Goal: Communication & Community: Answer question/provide support

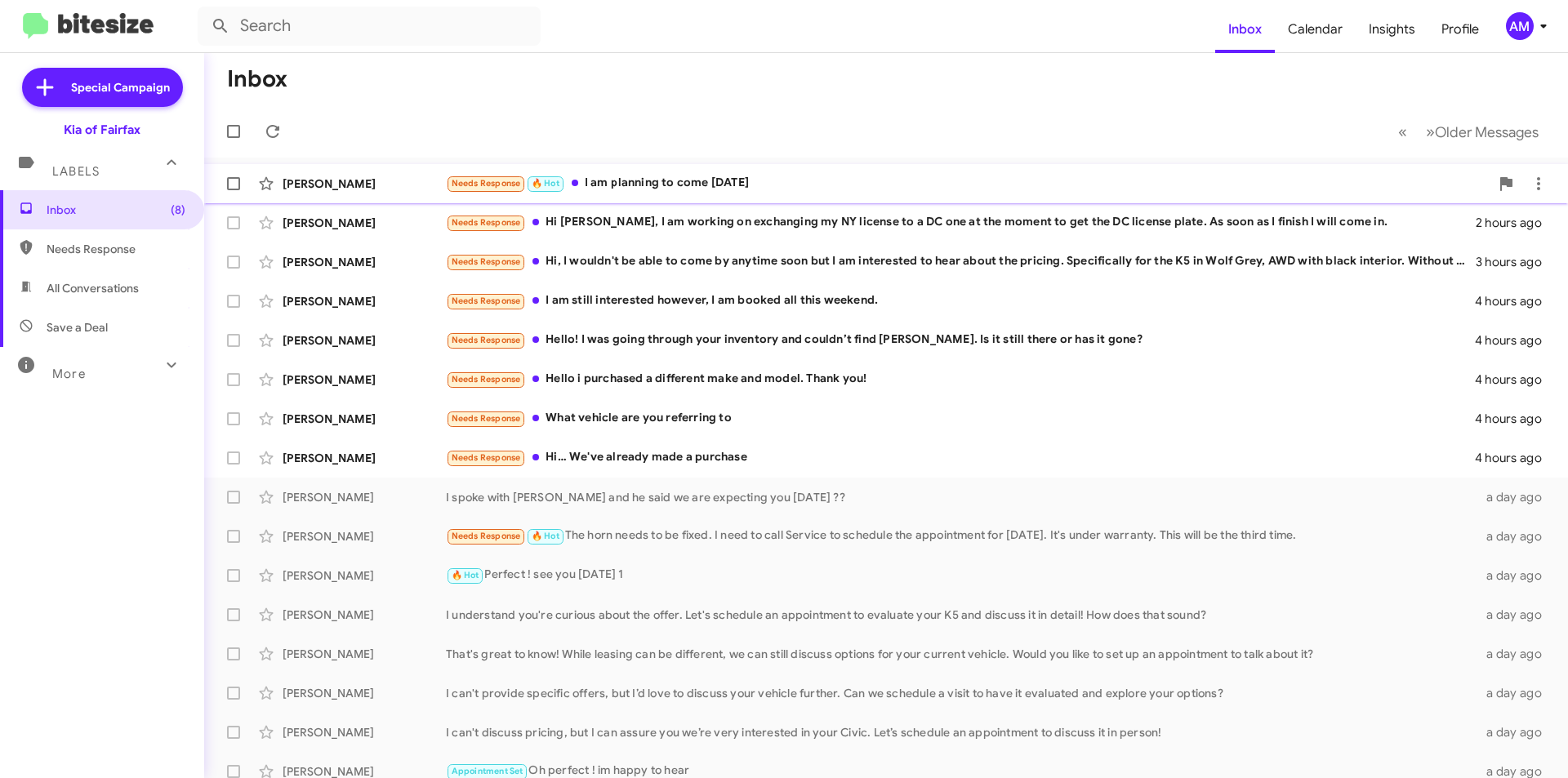
click at [737, 183] on div "Needs Response 🔥 Hot I am planning to come [DATE]" at bounding box center [968, 184] width 1044 height 19
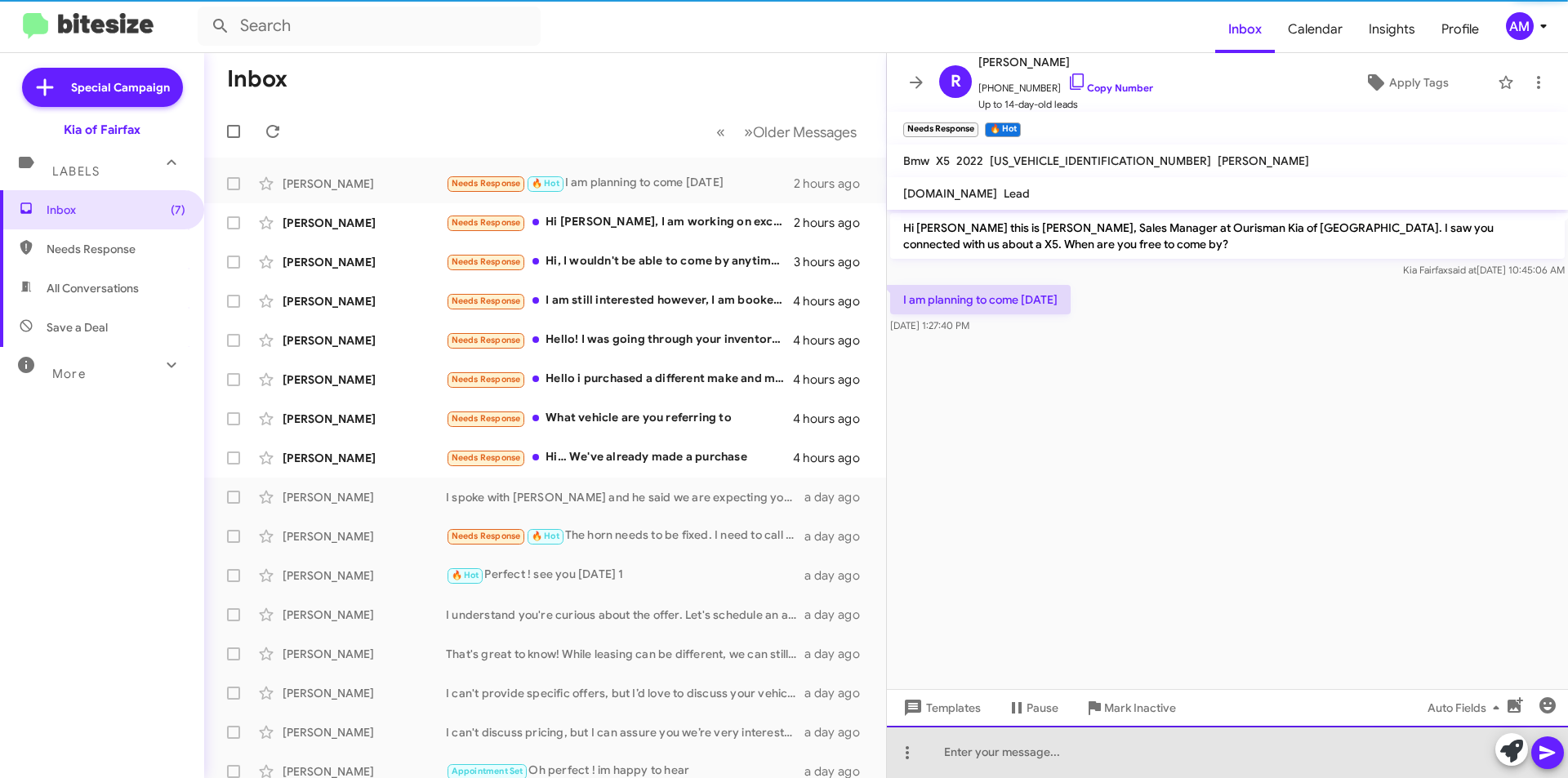
click at [1056, 755] on div at bounding box center [1227, 752] width 681 height 52
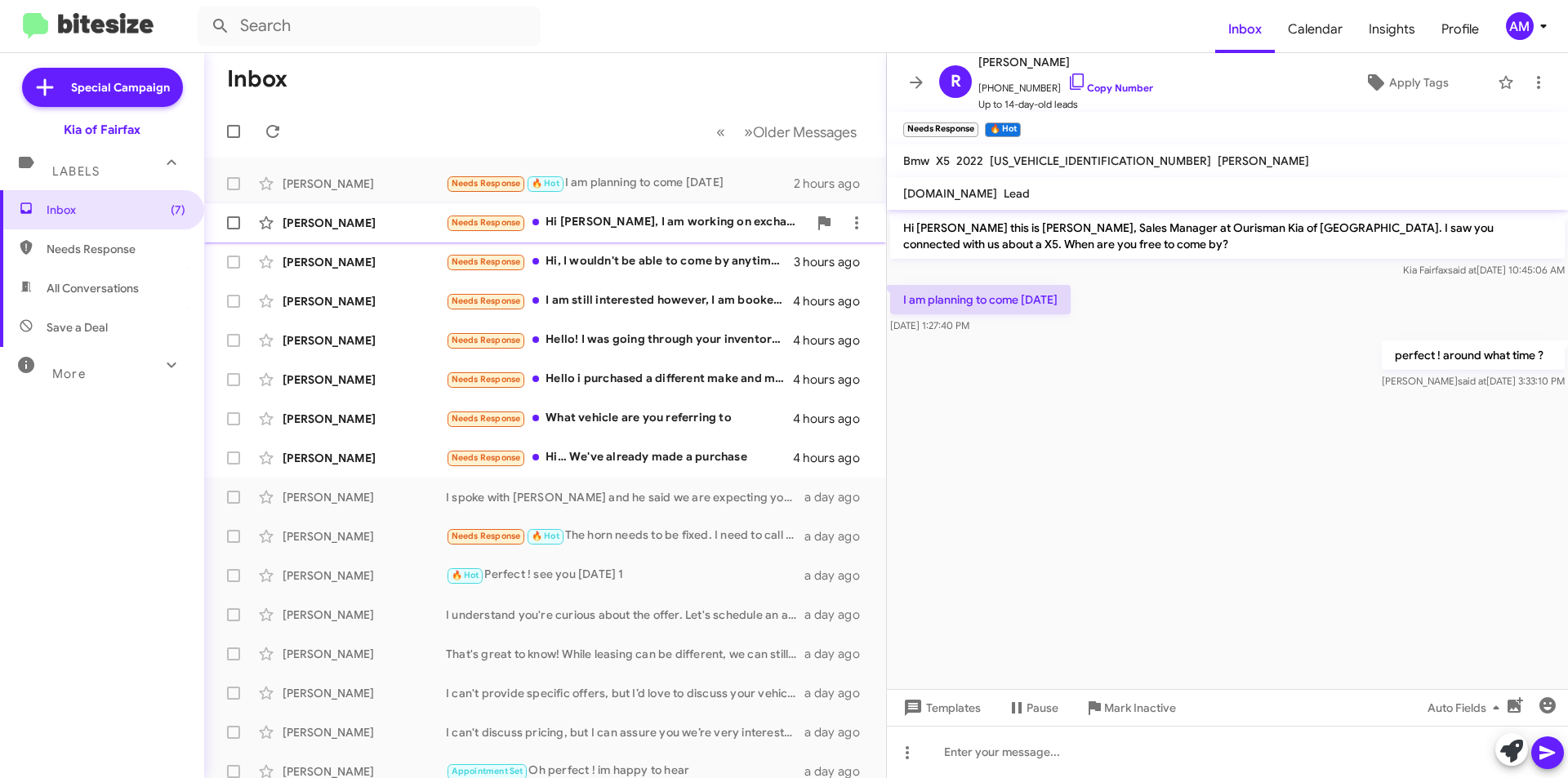
click at [679, 237] on div "[PERSON_NAME] Needs Response Hi [PERSON_NAME], I am working on exchanging my NY…" at bounding box center [545, 223] width 656 height 32
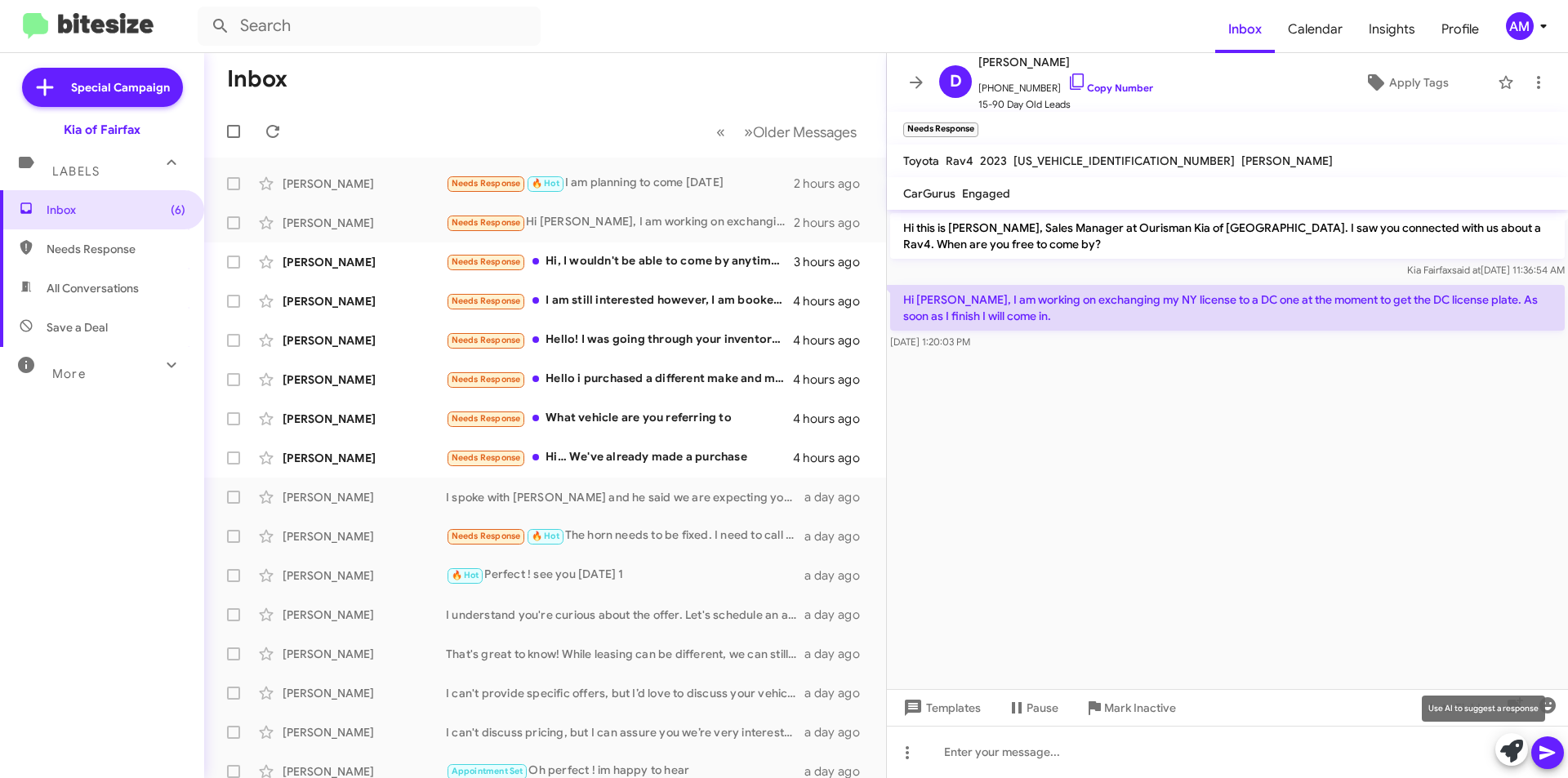
click at [1511, 750] on icon at bounding box center [1512, 751] width 23 height 23
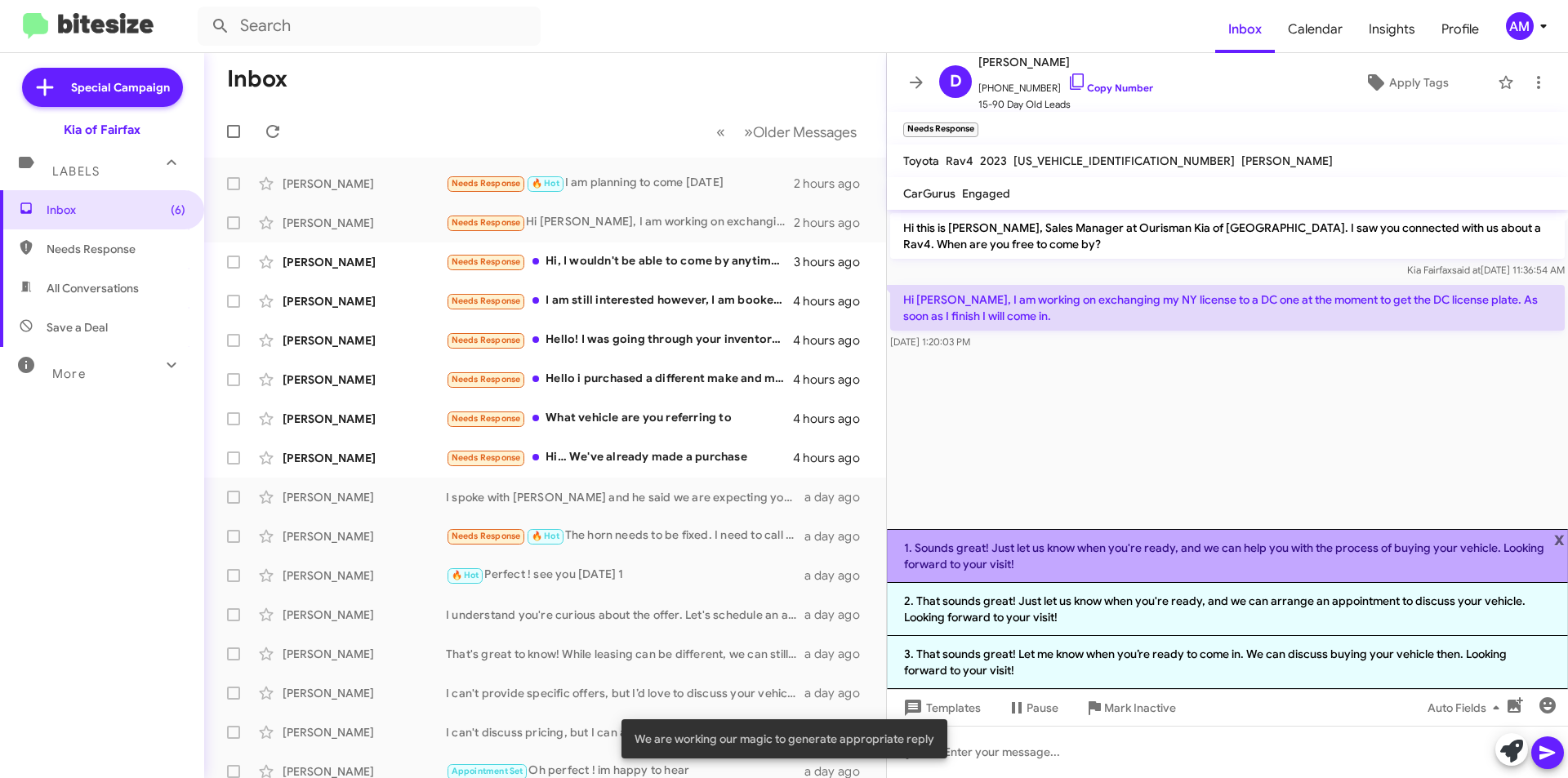
click at [1283, 569] on li "1. Sounds great! Just let us know when you're ready, and we can help you with t…" at bounding box center [1227, 555] width 681 height 54
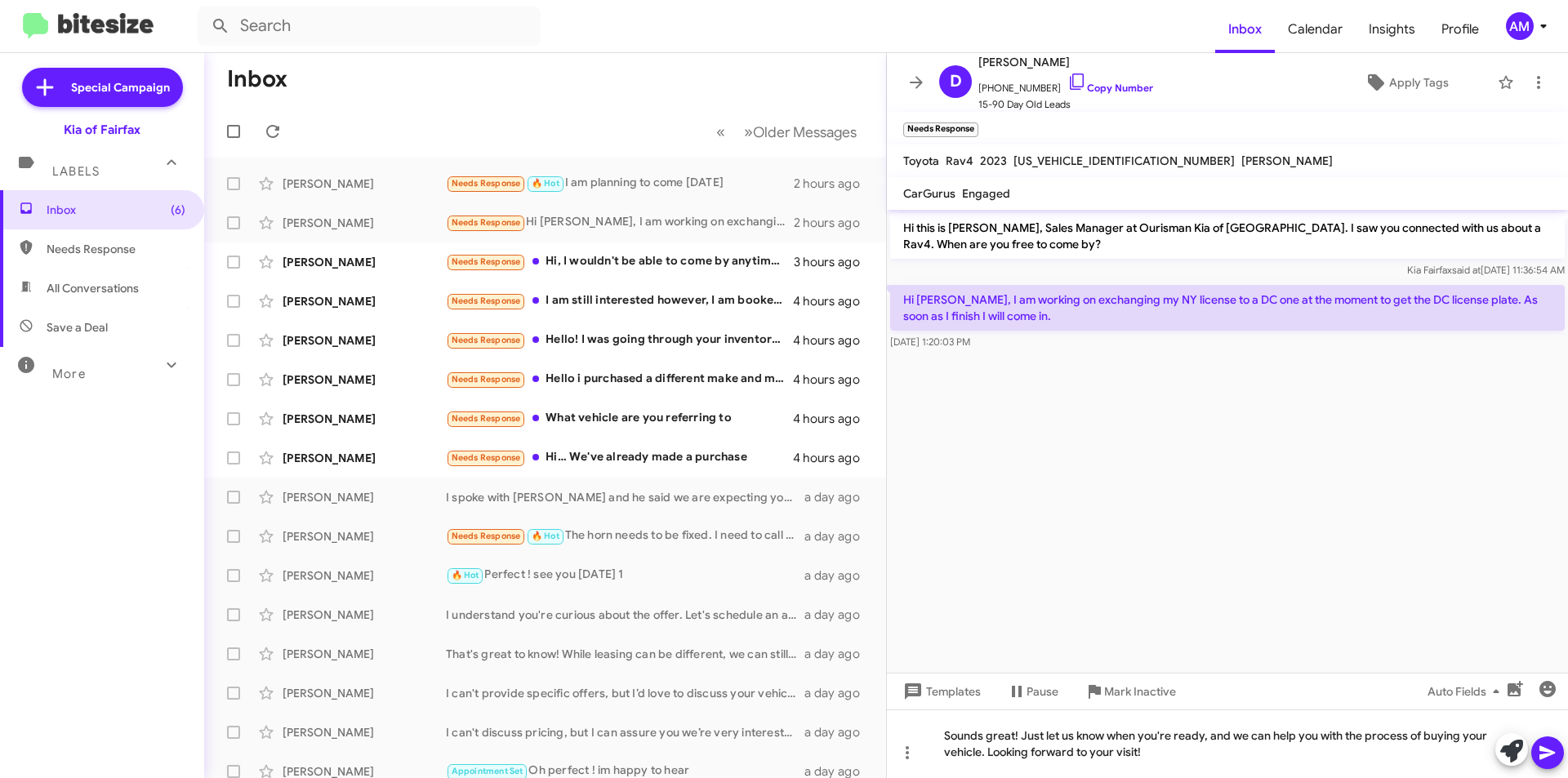
click at [1547, 747] on icon at bounding box center [1547, 752] width 20 height 20
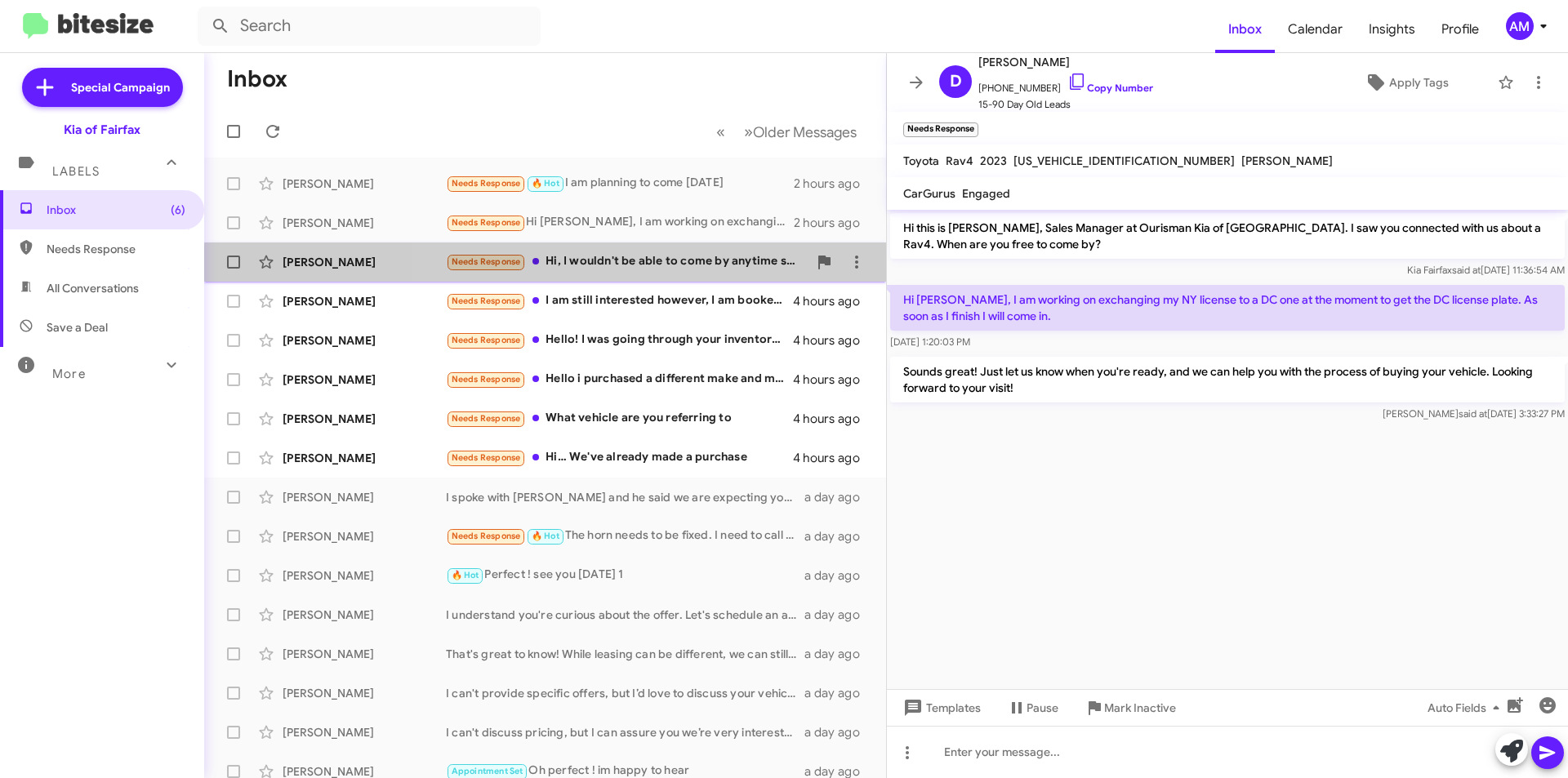
click at [720, 272] on div "[PERSON_NAME] Needs Response Hi, I wouldn't be able to come by anytime soon but…" at bounding box center [545, 262] width 656 height 32
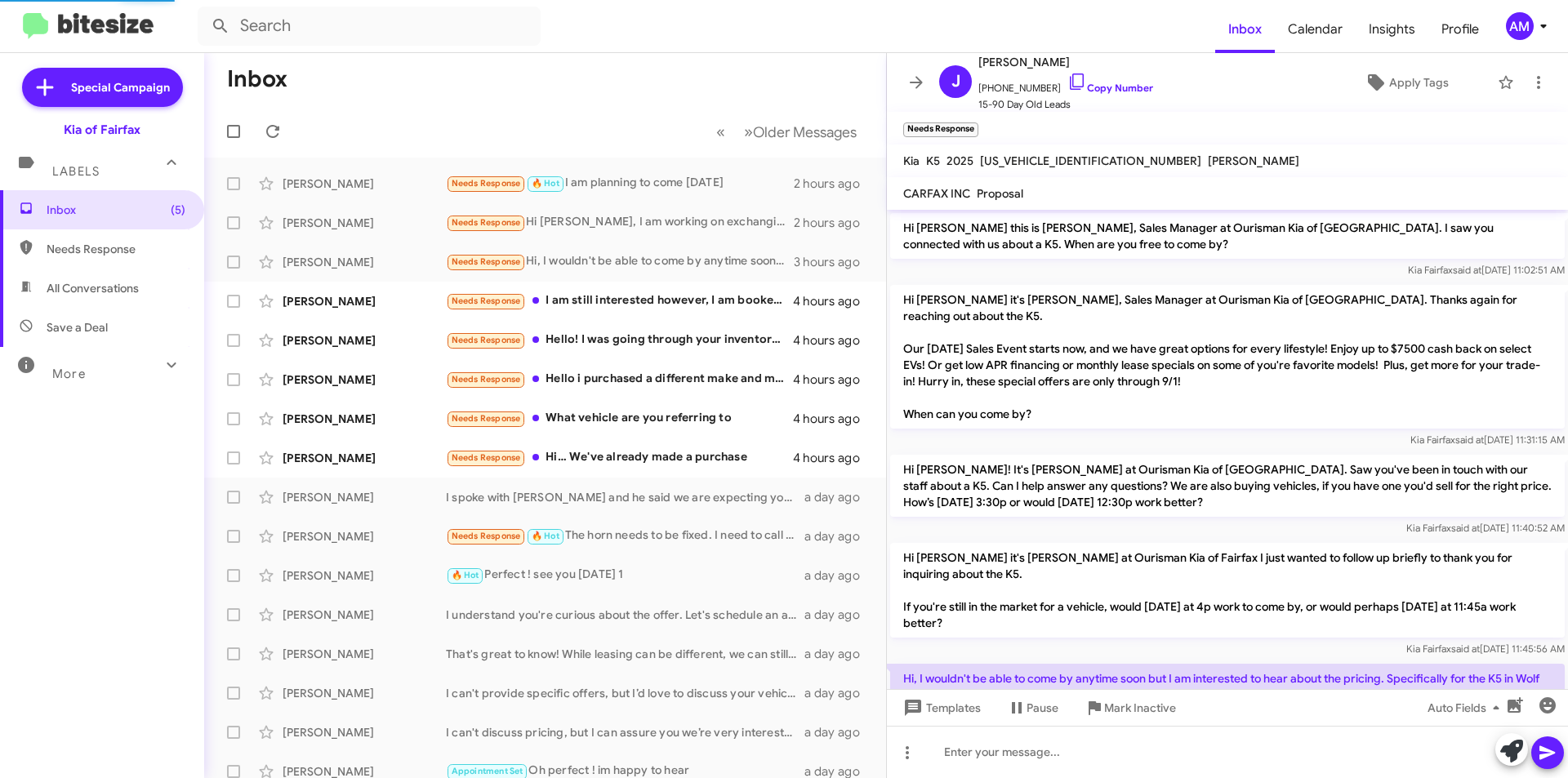
scroll to position [47, 0]
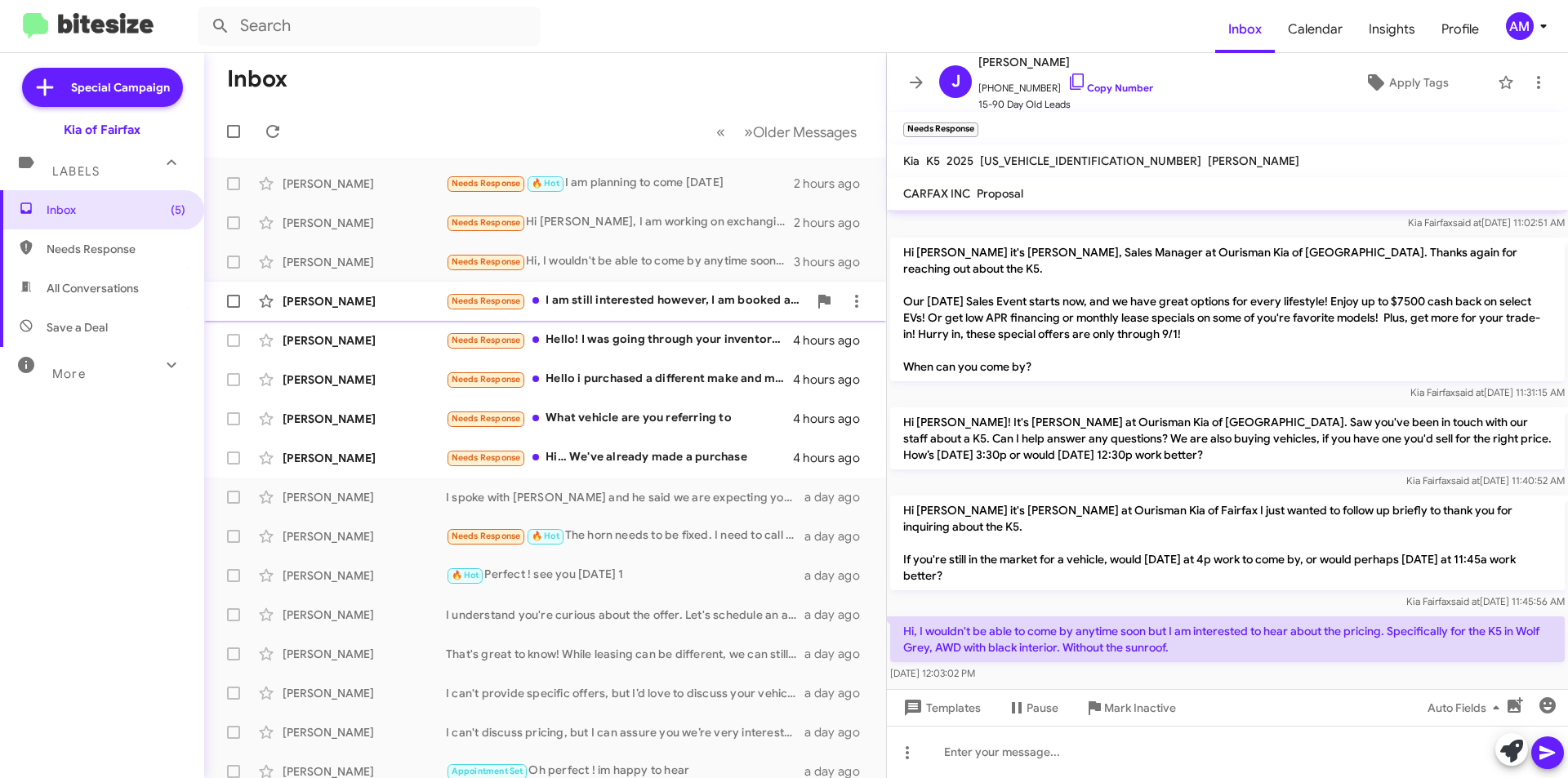
click at [695, 305] on div "Needs Response I am still interested however, I am booked all this weekend." at bounding box center [626, 301] width 361 height 19
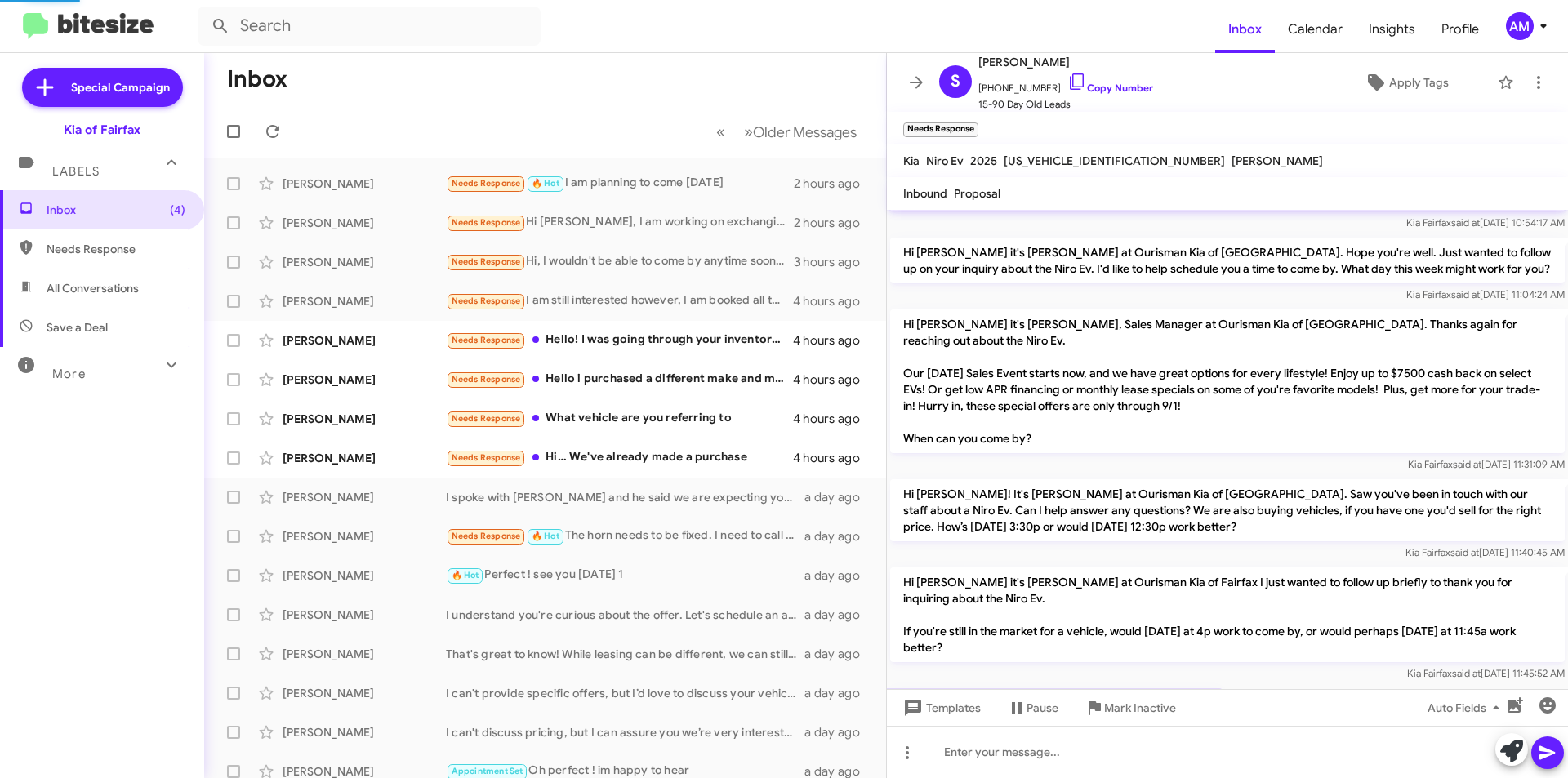
scroll to position [123, 0]
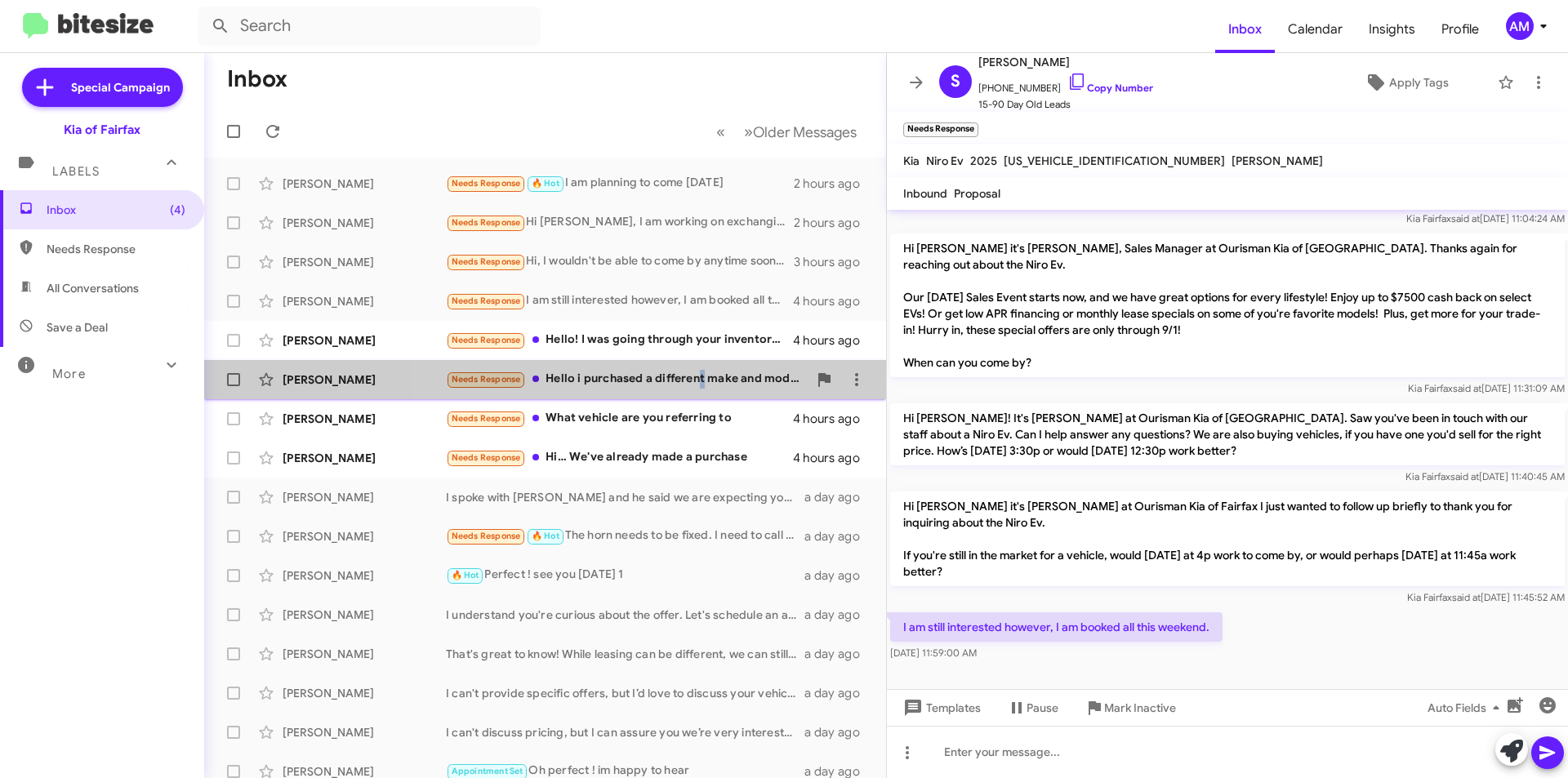
click at [700, 360] on span "[PERSON_NAME] Needs Response Hello i purchased a different make and model. Than…" at bounding box center [545, 380] width 682 height 39
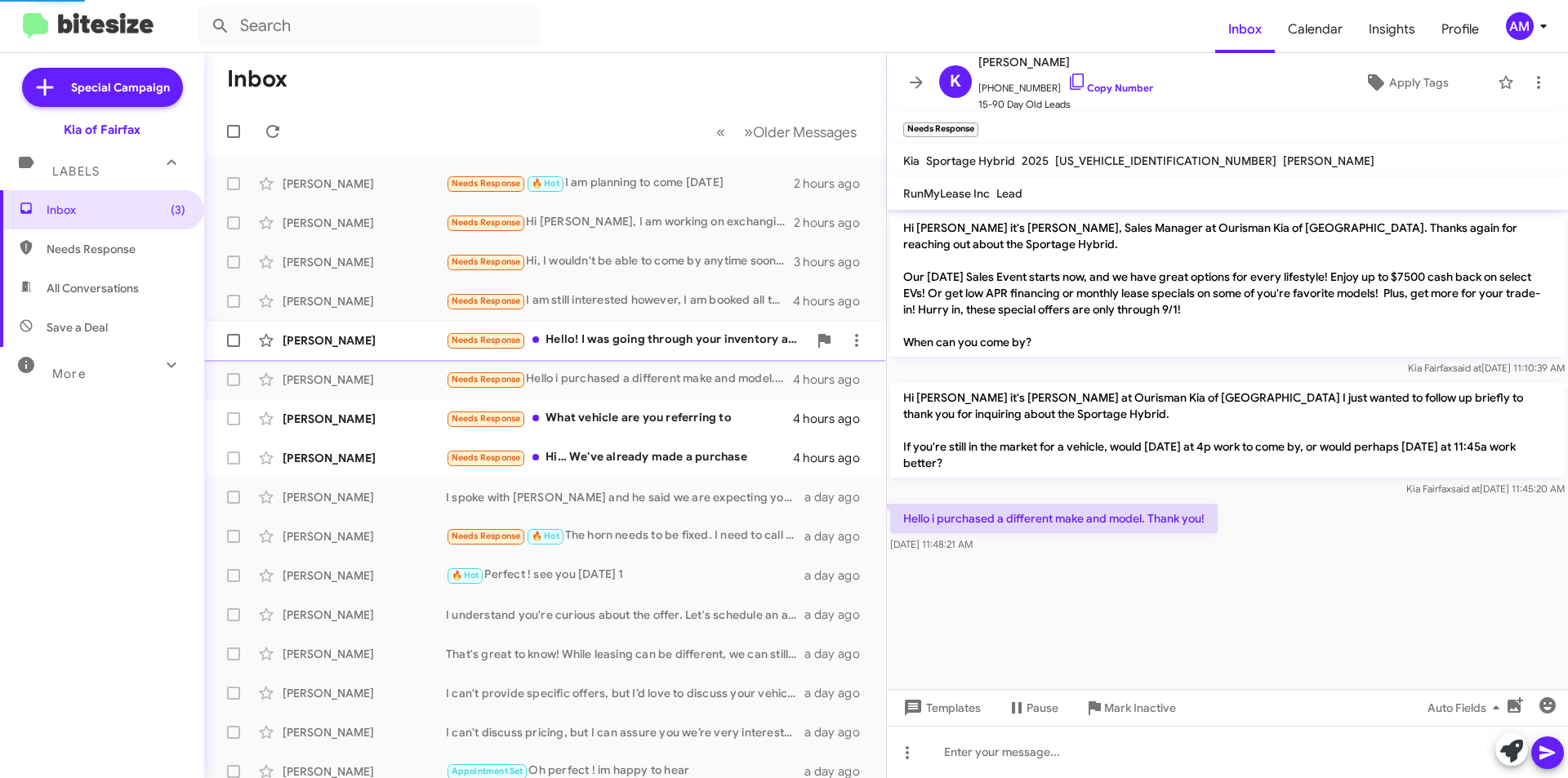
click at [698, 338] on div "Needs Response Hello! I was going through your inventory and couldn’t find [PER…" at bounding box center [626, 340] width 361 height 19
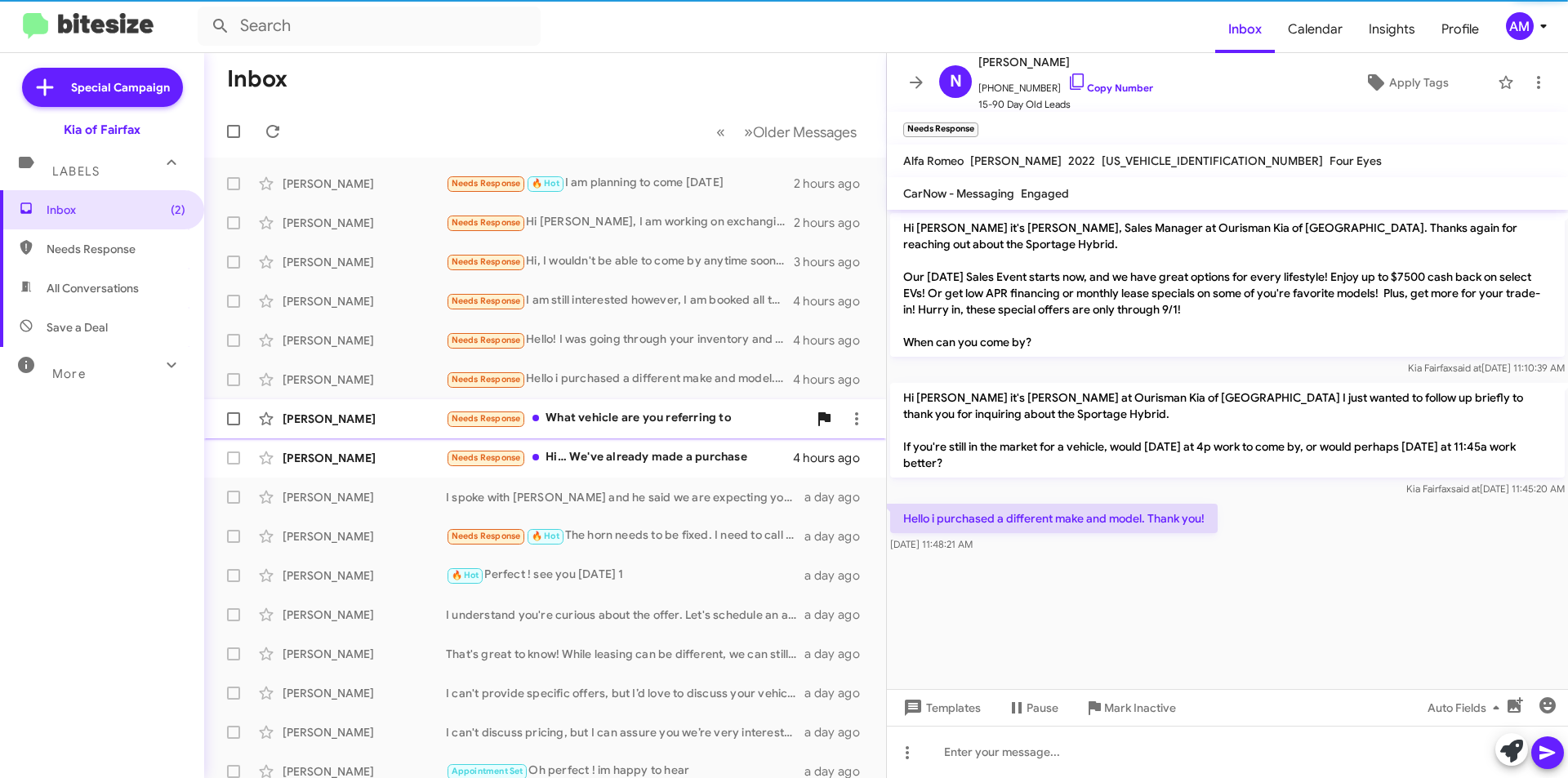
scroll to position [682, 0]
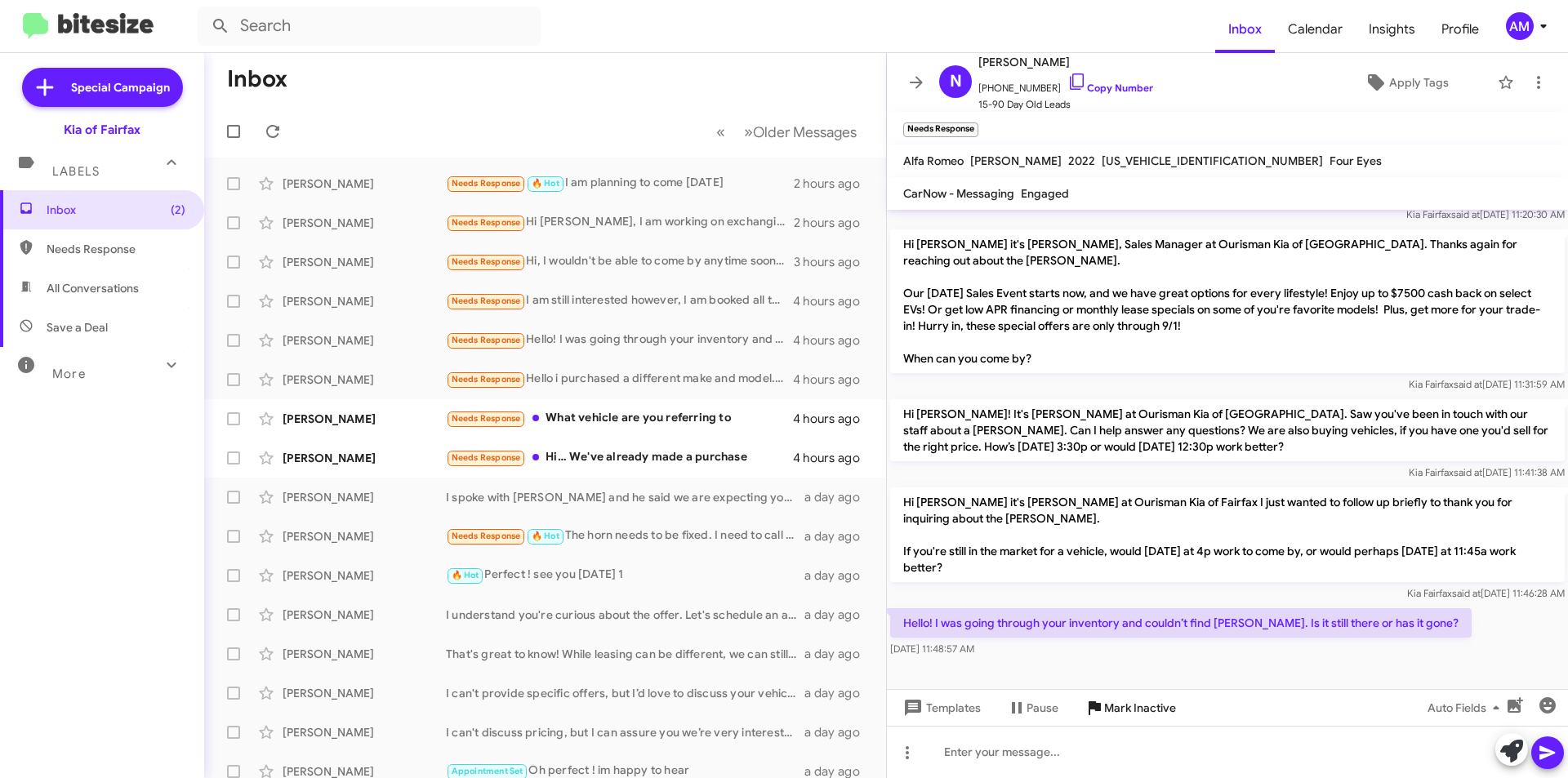
drag, startPoint x: 1112, startPoint y: 710, endPoint x: 1097, endPoint y: 706, distance: 15.5
click at [1110, 710] on span "Mark Inactive" at bounding box center [1140, 708] width 72 height 29
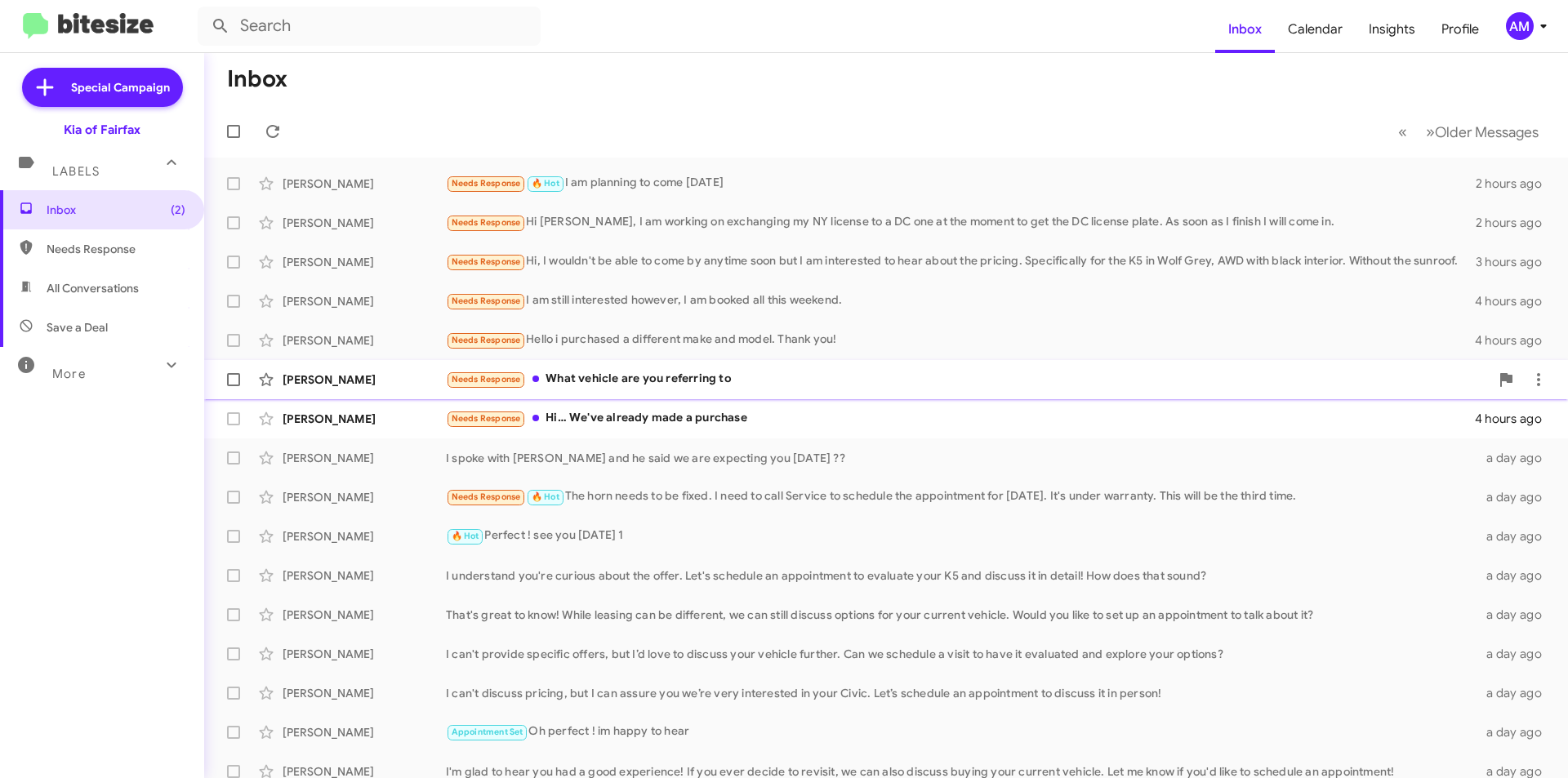
click at [690, 379] on div "Needs Response What vehicle are you referring to" at bounding box center [968, 379] width 1044 height 19
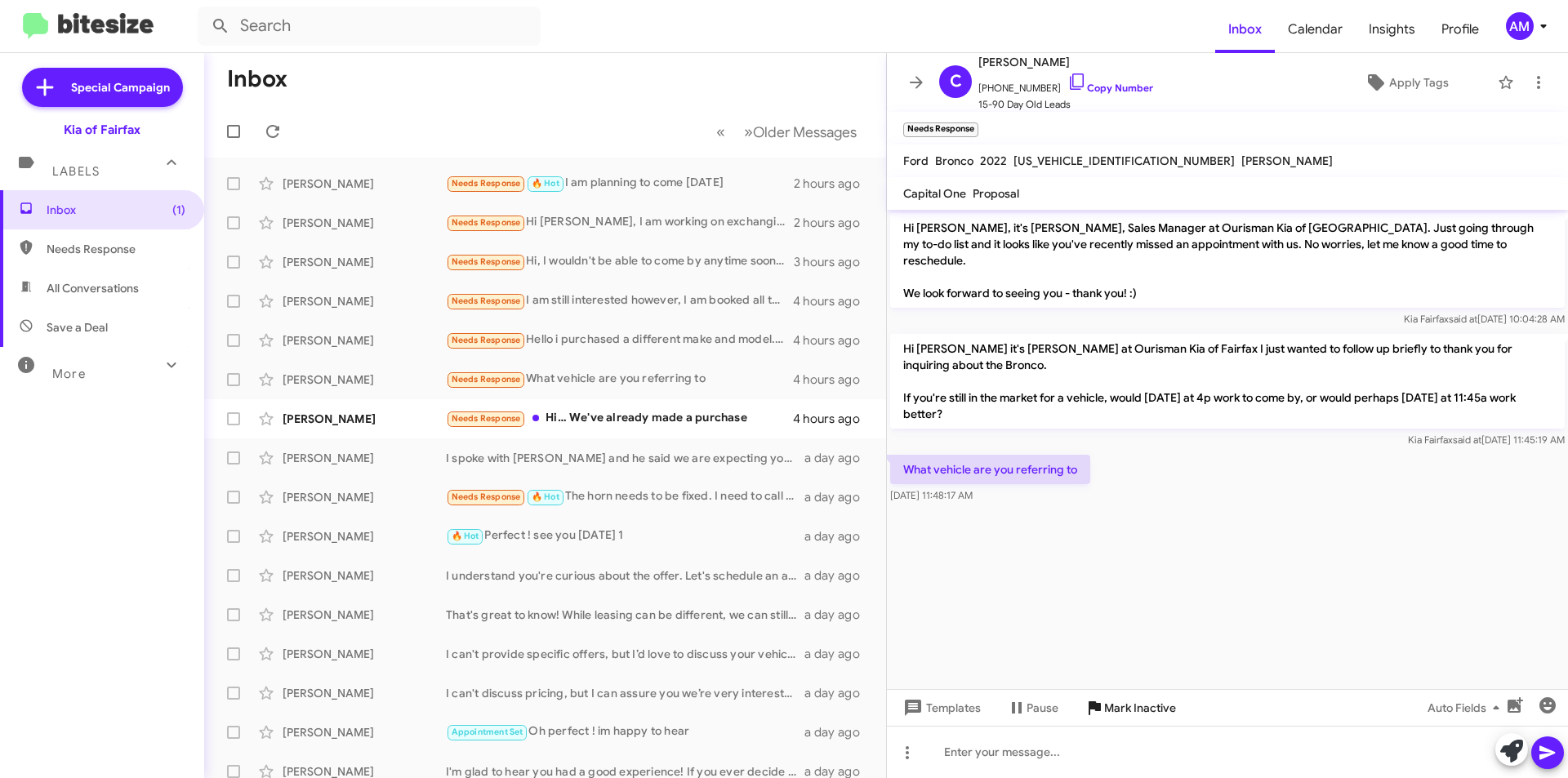
click at [1126, 707] on span "Mark Inactive" at bounding box center [1140, 708] width 72 height 29
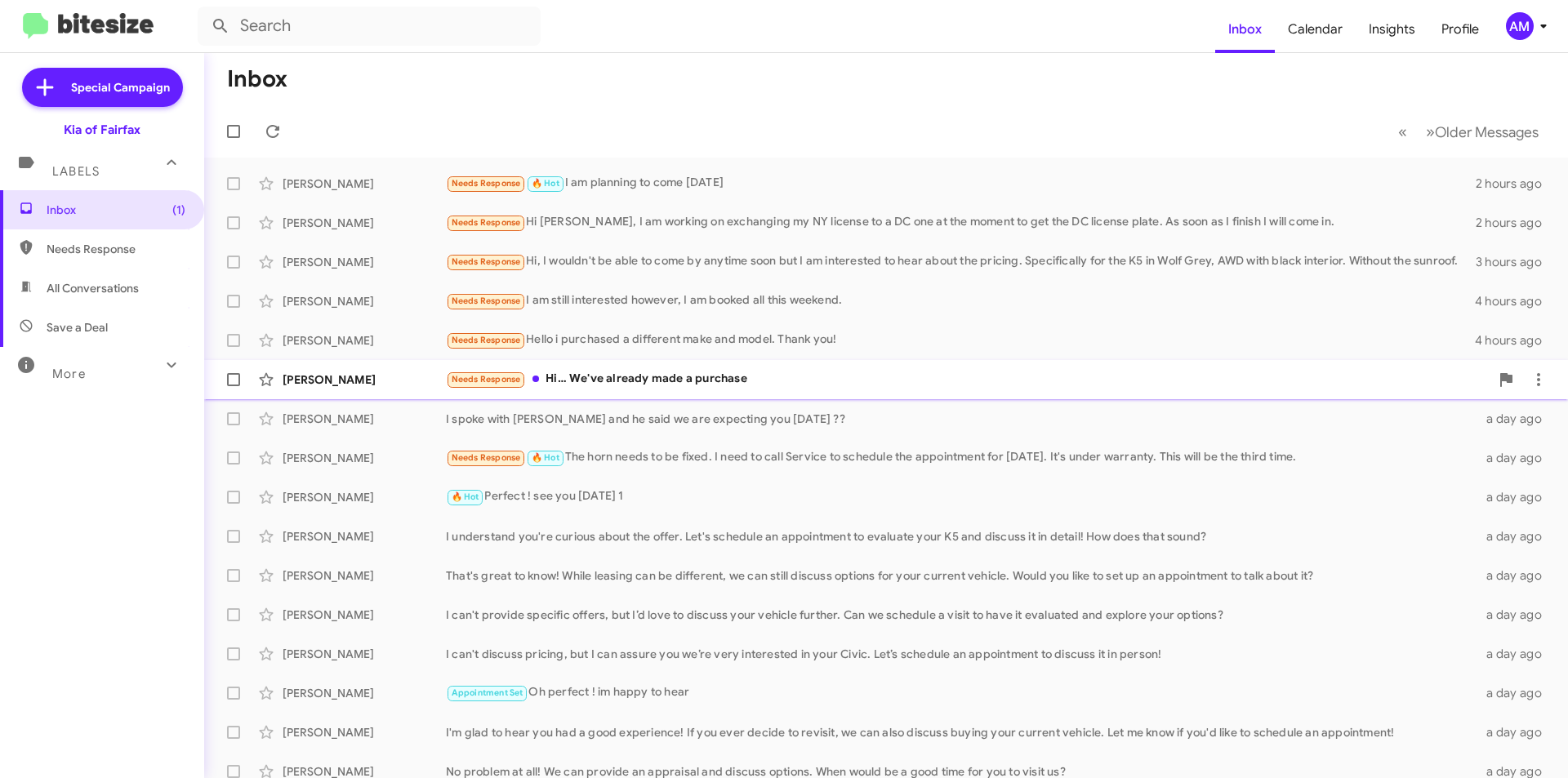
click at [672, 380] on div "Needs Response Hi… We've already made a purchase" at bounding box center [968, 379] width 1044 height 19
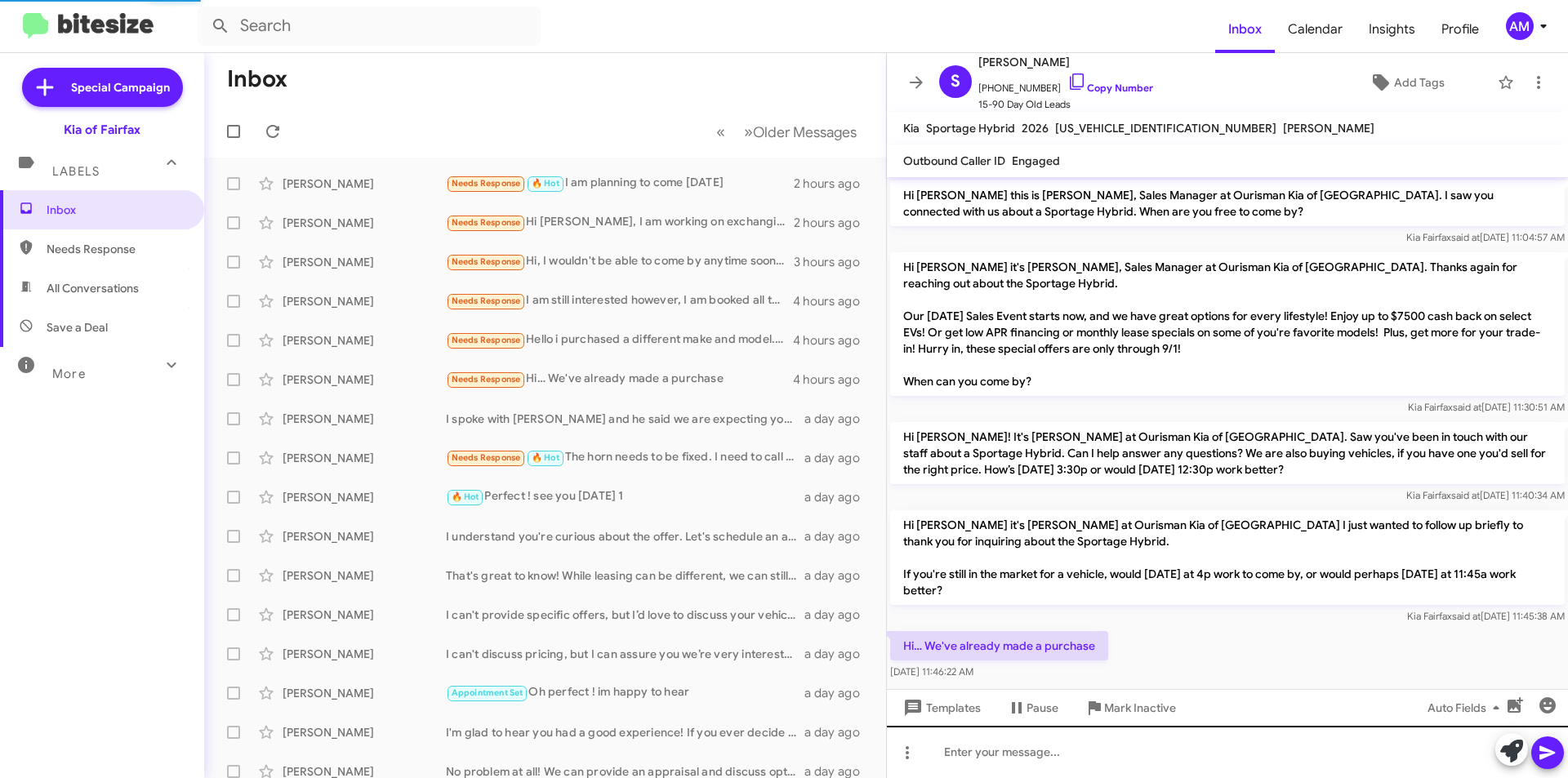
scroll to position [15, 0]
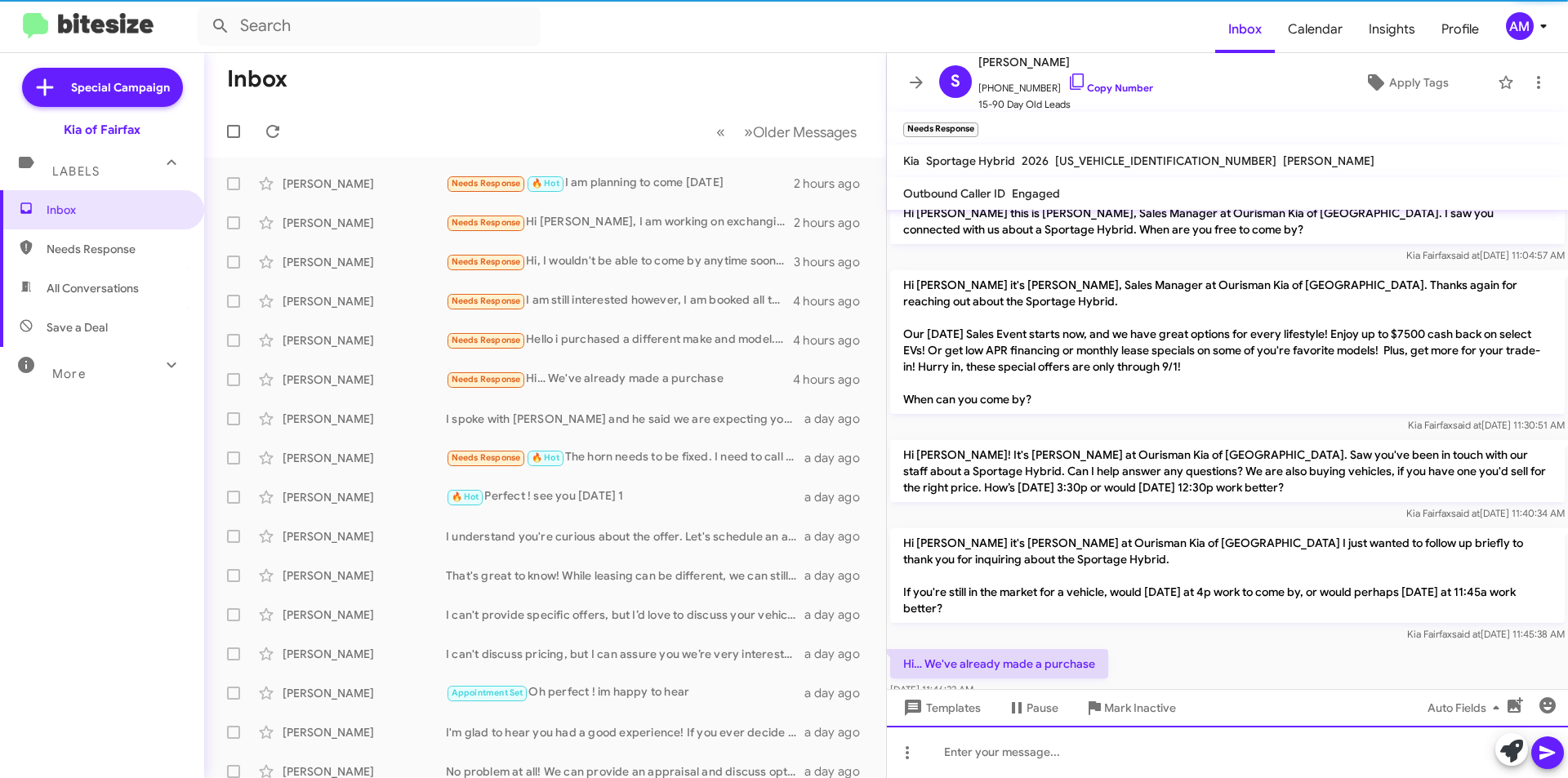
click at [1129, 745] on div at bounding box center [1227, 752] width 681 height 52
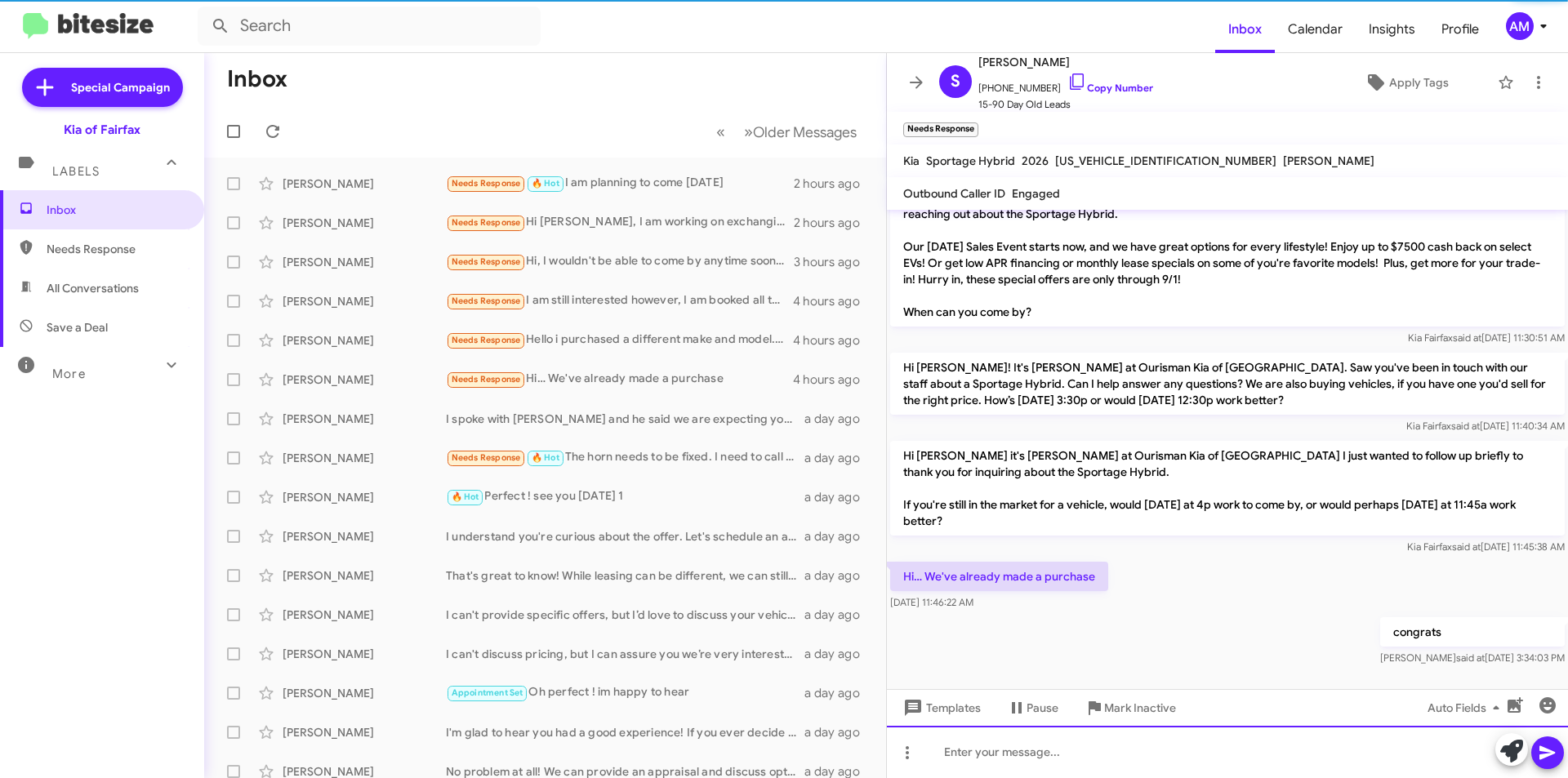
scroll to position [107, 0]
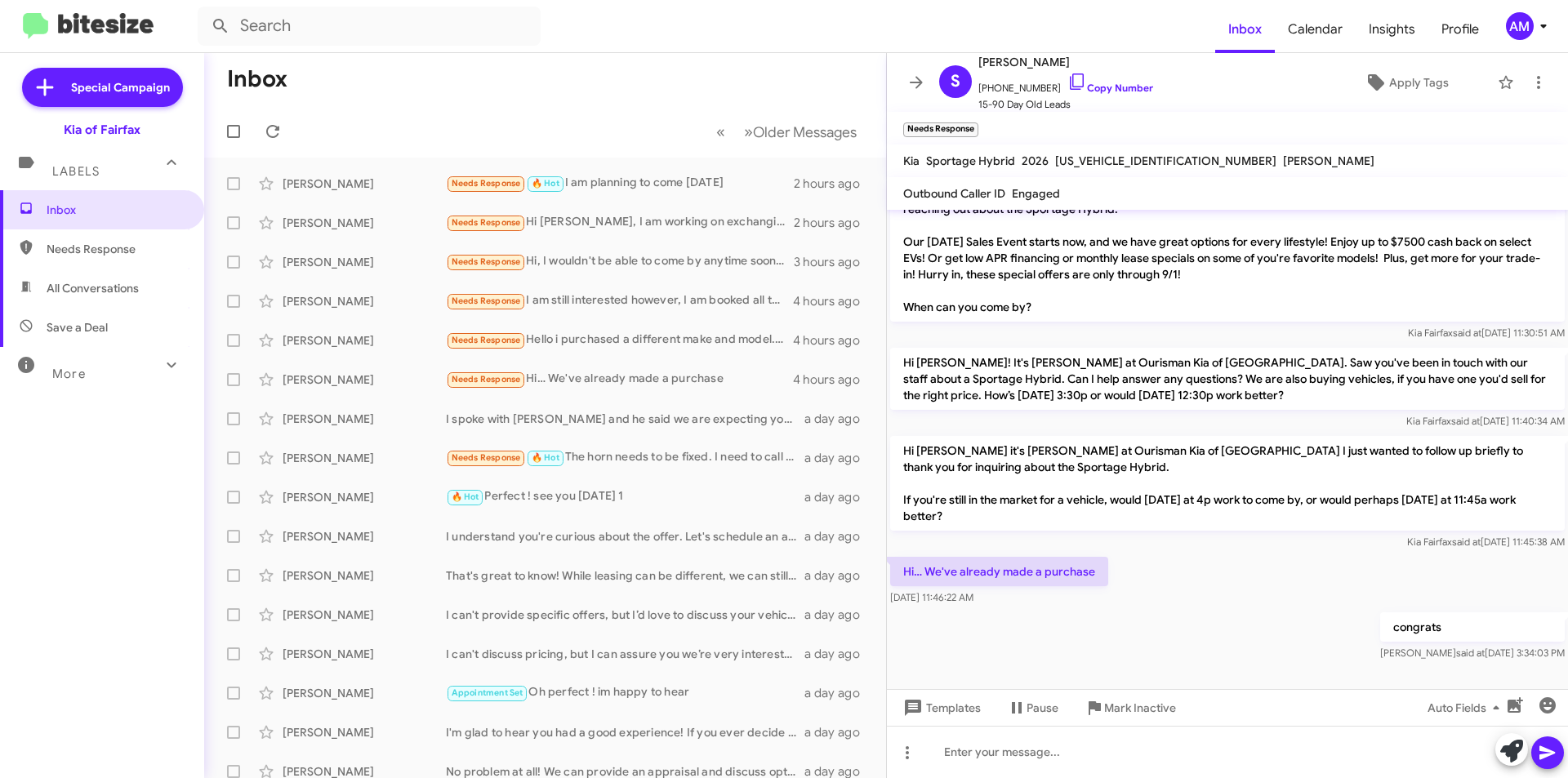
click at [347, 104] on mat-toolbar-row "Inbox" at bounding box center [545, 79] width 682 height 52
click at [282, 128] on icon at bounding box center [273, 131] width 20 height 20
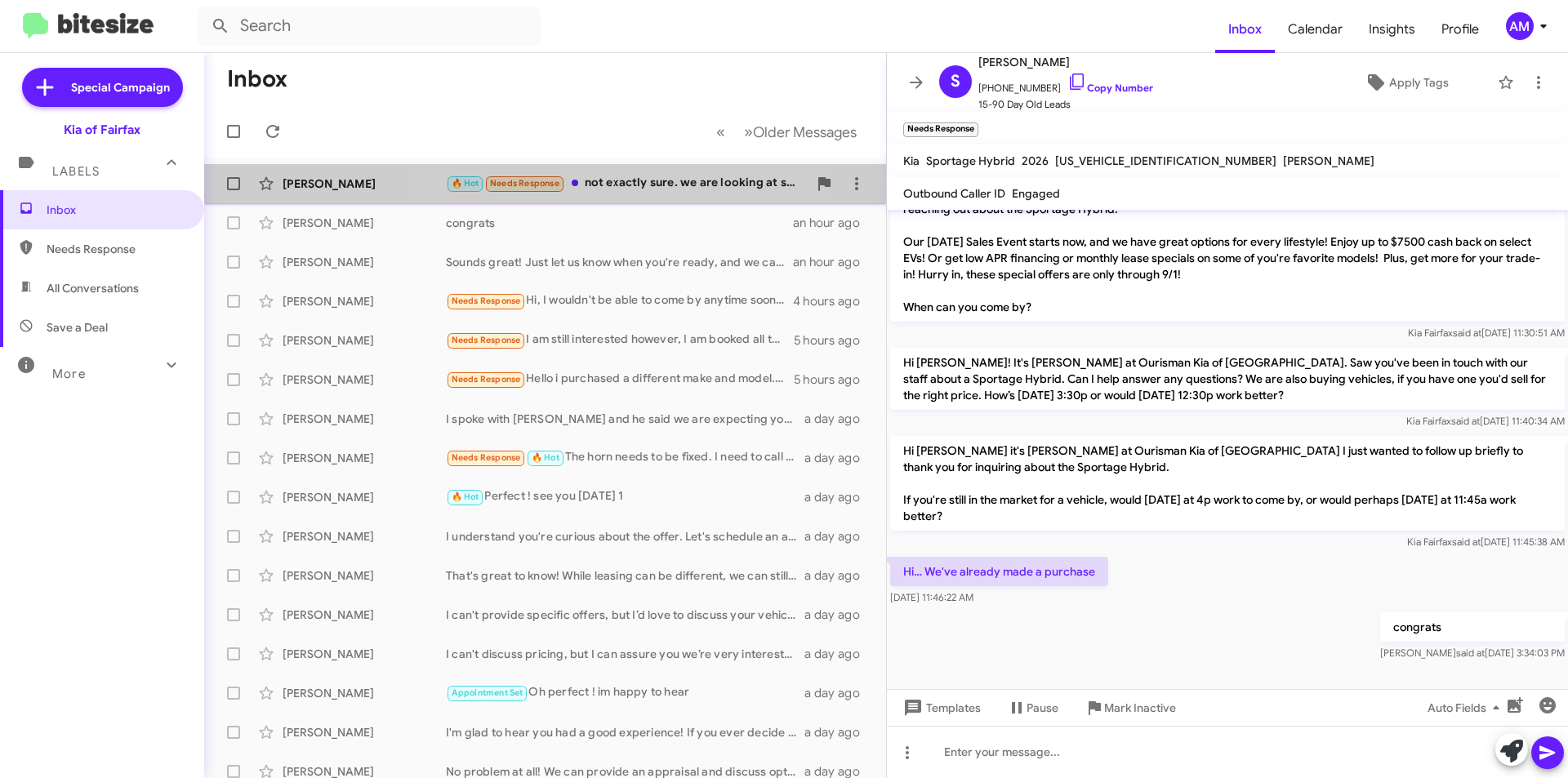
click at [609, 189] on div "🔥 Hot Needs Response not exactly sure. we are looking at several but we will be…" at bounding box center [626, 184] width 361 height 19
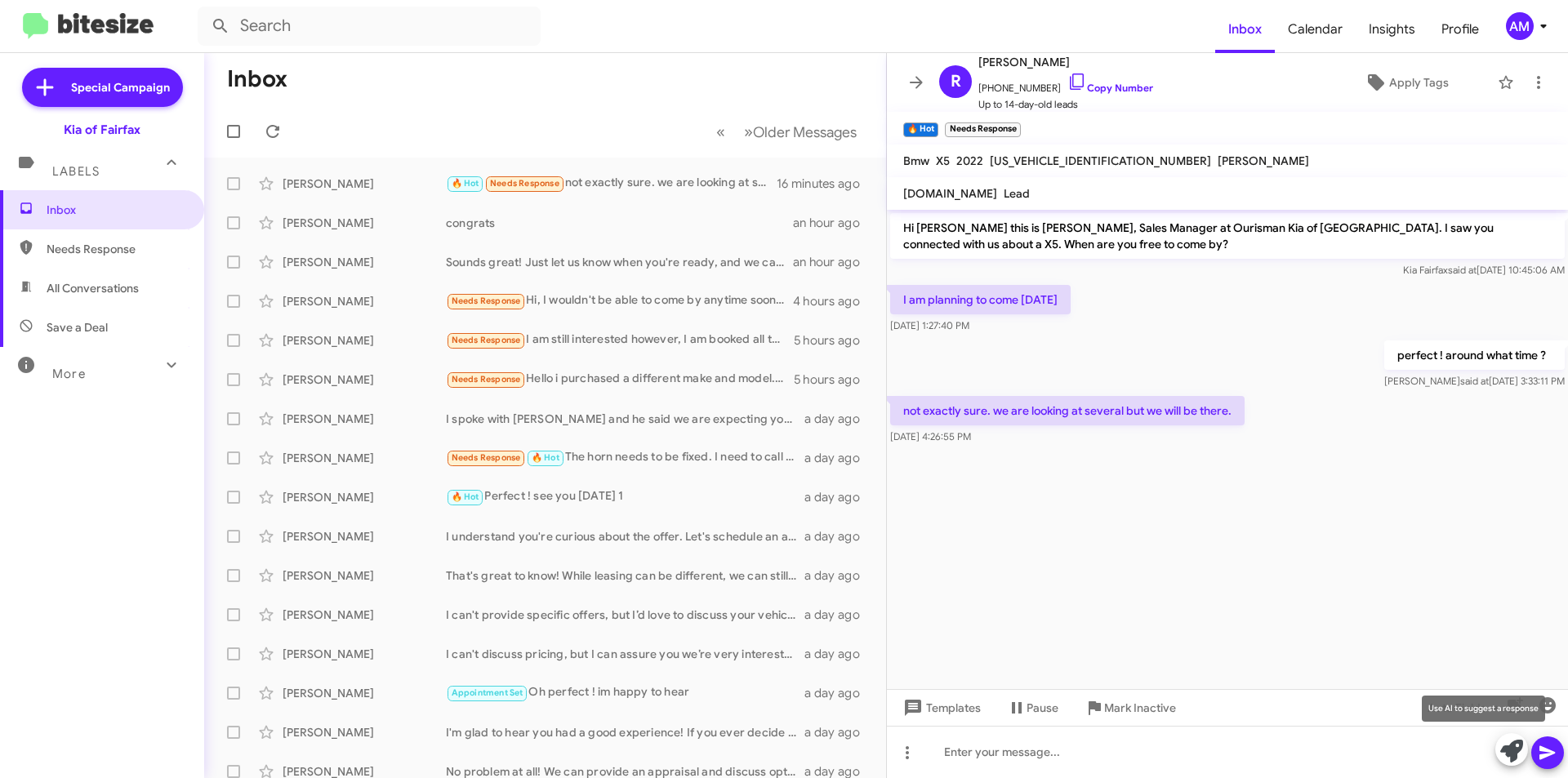
click at [1508, 752] on icon at bounding box center [1512, 751] width 23 height 23
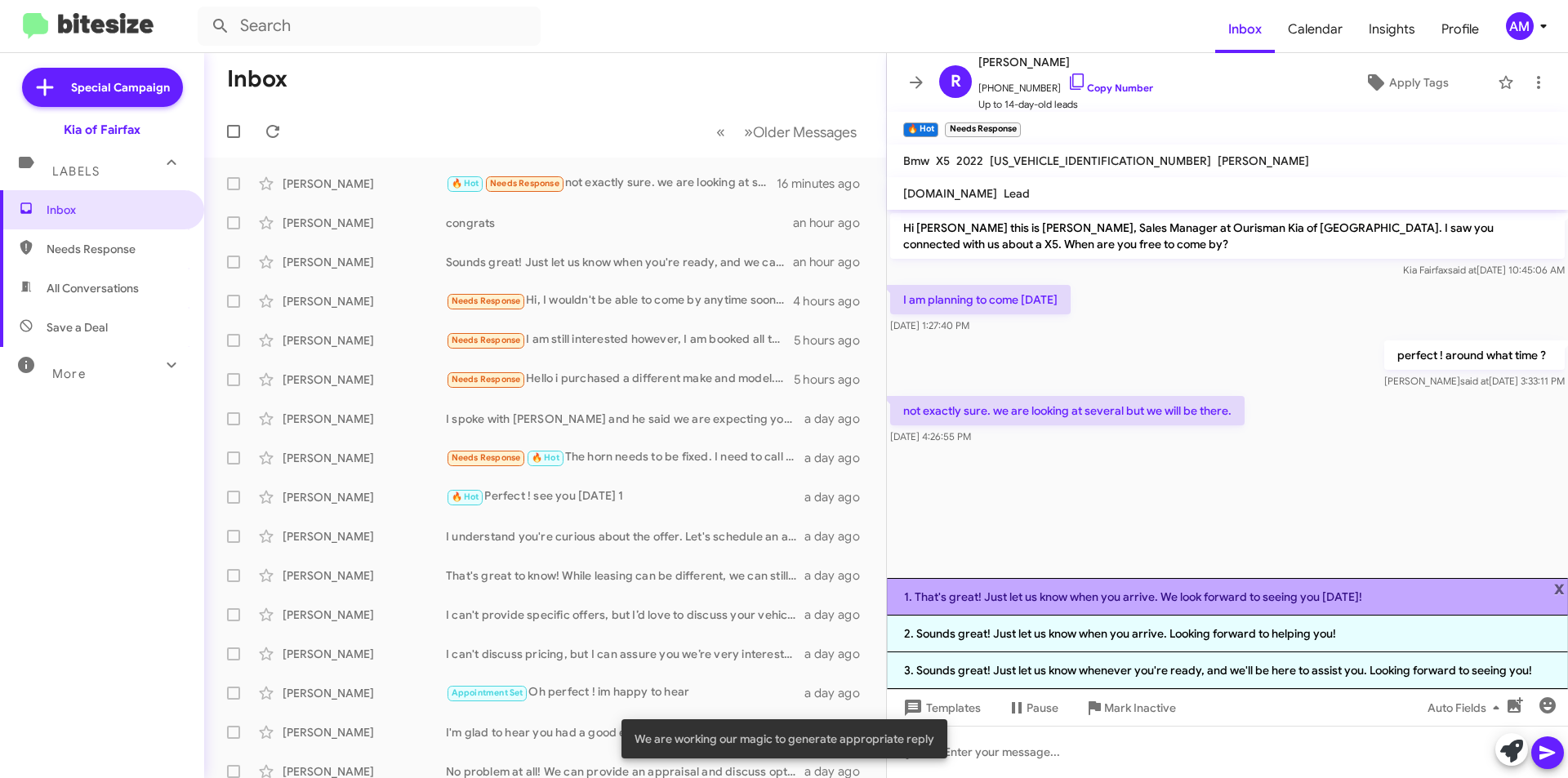
click at [1194, 598] on li "1. That's great! Just let us know when you arrive. We look forward to seeing yo…" at bounding box center [1227, 597] width 681 height 38
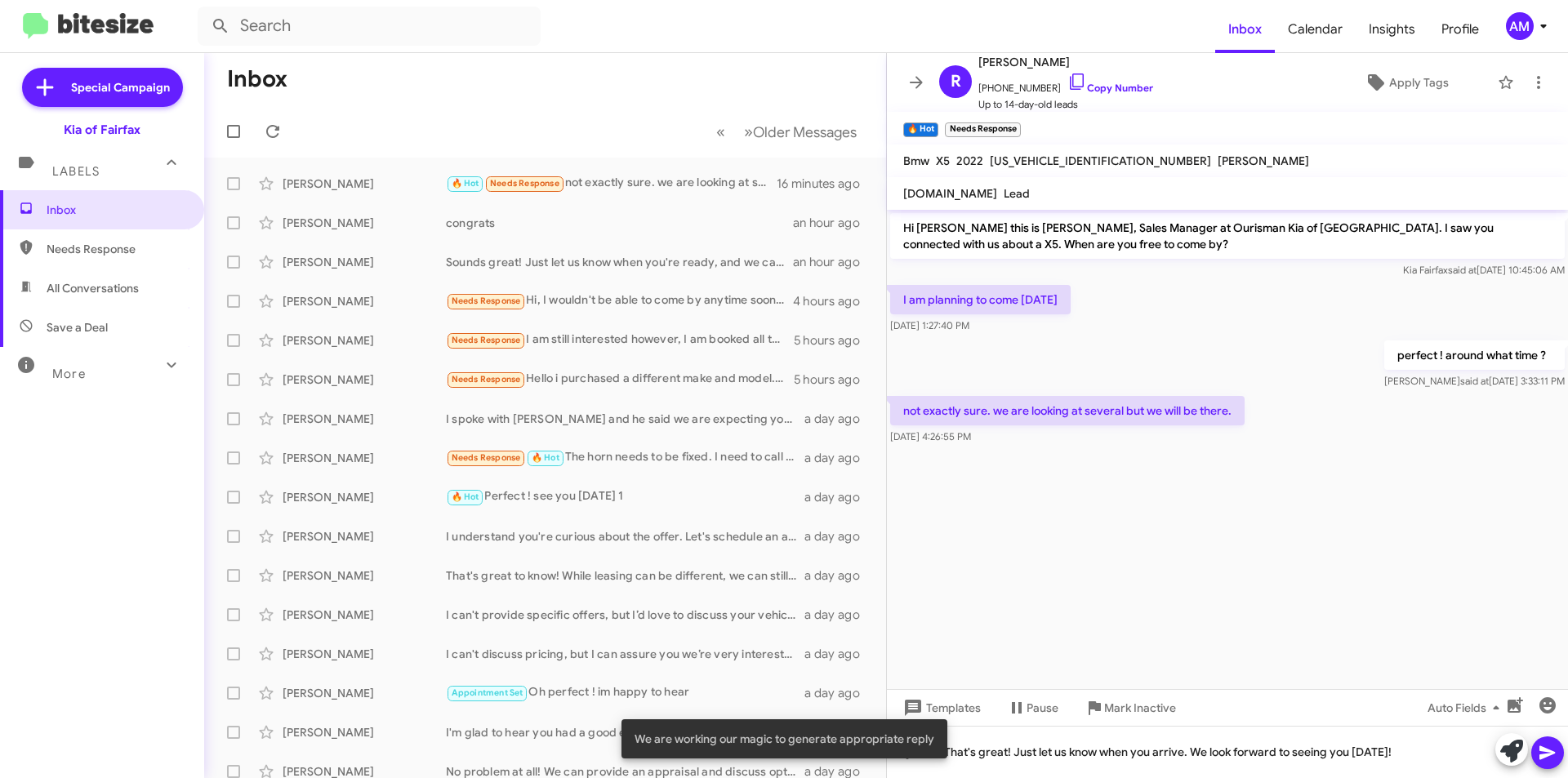
click at [1546, 749] on icon at bounding box center [1547, 753] width 15 height 14
